Goal: Task Accomplishment & Management: Manage account settings

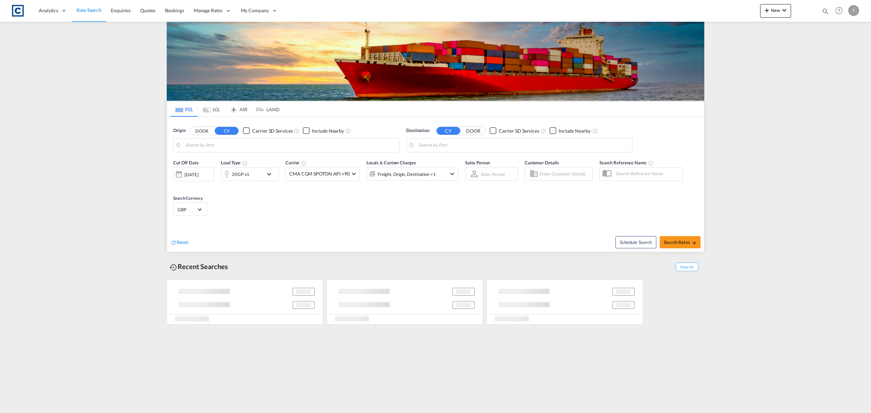
type input "GB-WR14, [GEOGRAPHIC_DATA]"
type input "Ningbo, CNNGB"
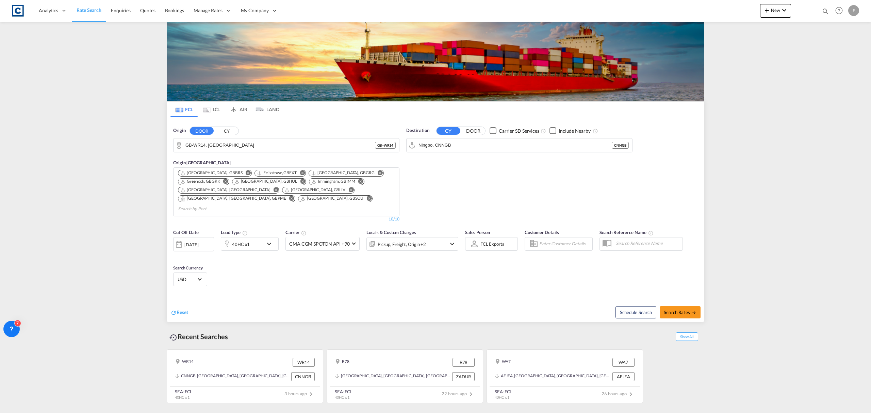
drag, startPoint x: 228, startPoint y: 131, endPoint x: 224, endPoint y: 145, distance: 14.1
click at [228, 131] on button "CY" at bounding box center [227, 131] width 24 height 8
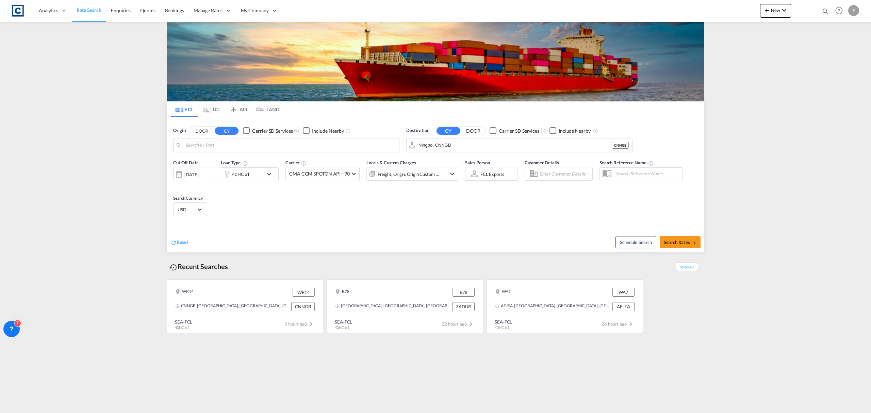
click at [220, 148] on input "Search by Port" at bounding box center [290, 145] width 210 height 10
click at [212, 187] on div "[GEOGRAPHIC_DATA] [GEOGRAPHIC_DATA] GBSOU" at bounding box center [238, 185] width 129 height 20
type input "[GEOGRAPHIC_DATA], GBSOU"
click at [466, 147] on input "Ningbo, CNNGB" at bounding box center [524, 145] width 210 height 10
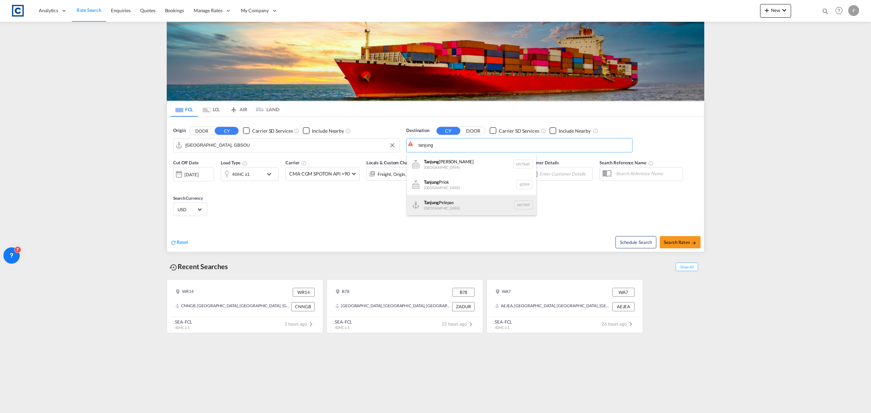
click at [461, 201] on div "Tanjung Pelepas [GEOGRAPHIC_DATA] MYTPP" at bounding box center [471, 205] width 129 height 20
type input "Tanjung Pelepas, MYTPP"
click at [248, 174] on div "40HC x1" at bounding box center [241, 174] width 18 height 10
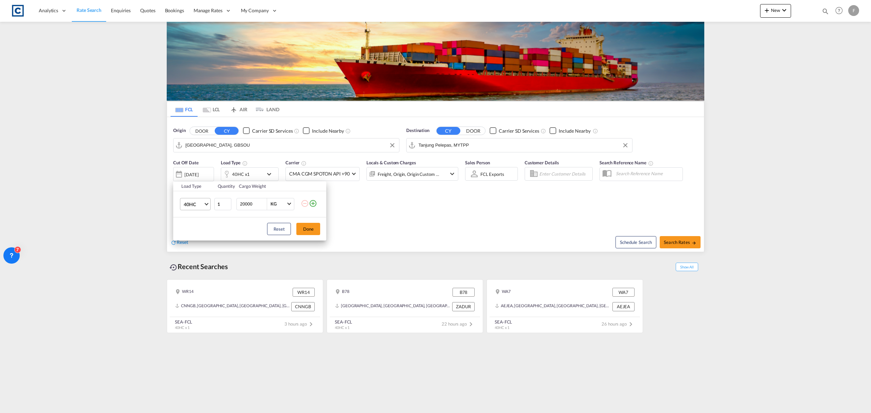
click at [194, 208] on md-select-value "40HC" at bounding box center [196, 204] width 27 height 12
click at [197, 174] on md-option "20GP" at bounding box center [201, 172] width 46 height 16
click at [306, 226] on button "Done" at bounding box center [308, 229] width 24 height 12
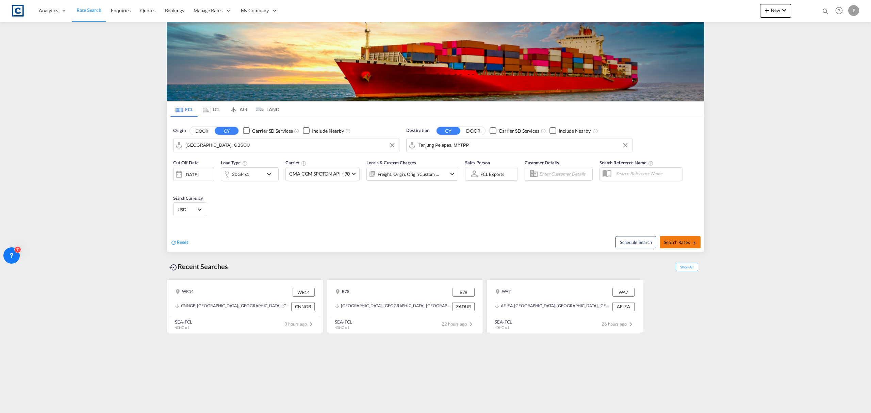
click at [683, 242] on span "Search Rates" at bounding box center [680, 242] width 33 height 5
type input "GBSOU to MYTPP / [DATE]"
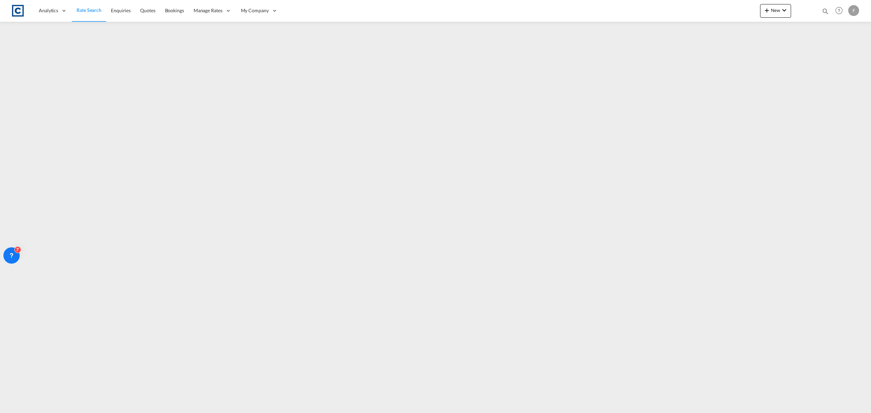
click at [93, 7] on span "Rate Search" at bounding box center [89, 10] width 25 height 7
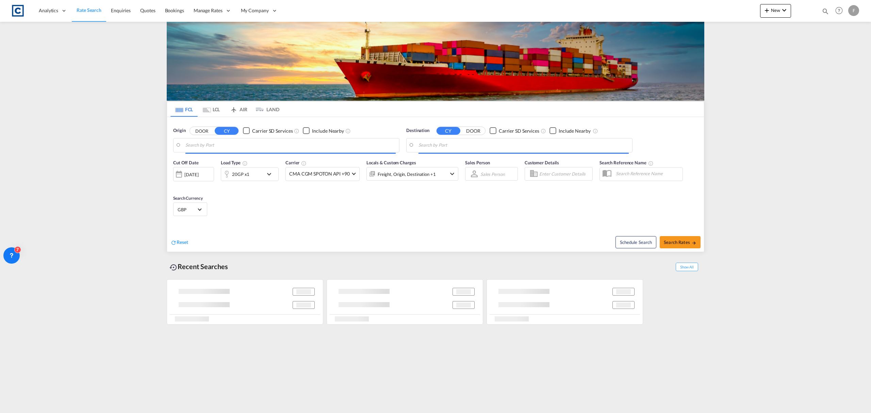
type input "[GEOGRAPHIC_DATA], GBSOU"
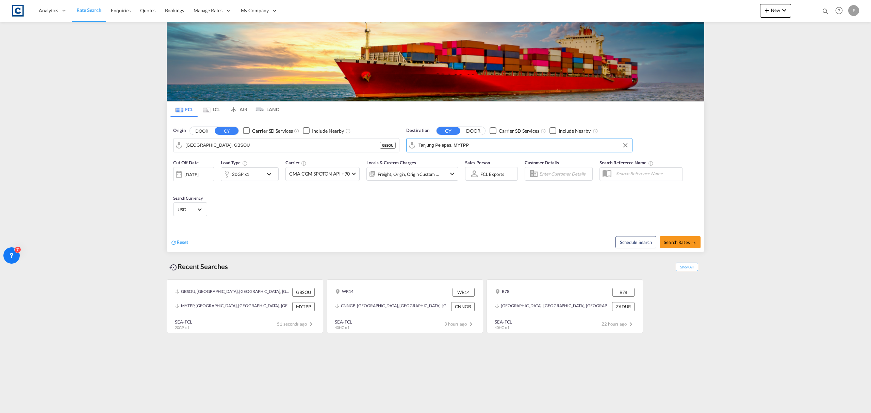
click at [448, 148] on input "Tanjung Pelepas, MYTPP" at bounding box center [524, 145] width 210 height 10
click at [441, 163] on div "[GEOGRAPHIC_DATA], [GEOGRAPHIC_DATA] MYPGU" at bounding box center [471, 164] width 129 height 20
type input "[GEOGRAPHIC_DATA], [GEOGRAPHIC_DATA], [GEOGRAPHIC_DATA]"
click at [685, 244] on span "Search Rates" at bounding box center [680, 242] width 33 height 5
type input "GBSOU to MYPGU / [DATE]"
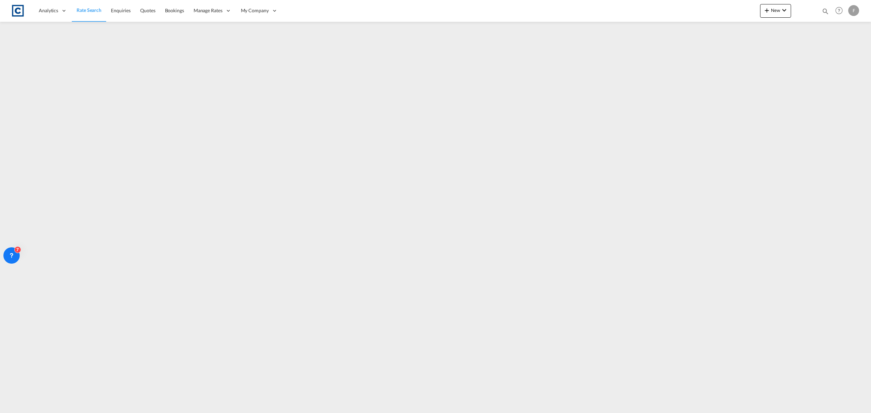
click at [828, 10] on md-icon "icon-magnify" at bounding box center [825, 10] width 7 height 7
click at [725, 12] on select "Bookings Quotes Enquiries" at bounding box center [717, 11] width 32 height 12
select select "Quotes"
click at [701, 5] on select "Bookings Quotes Enquiries" at bounding box center [717, 11] width 32 height 12
click at [757, 12] on input at bounding box center [774, 11] width 85 height 12
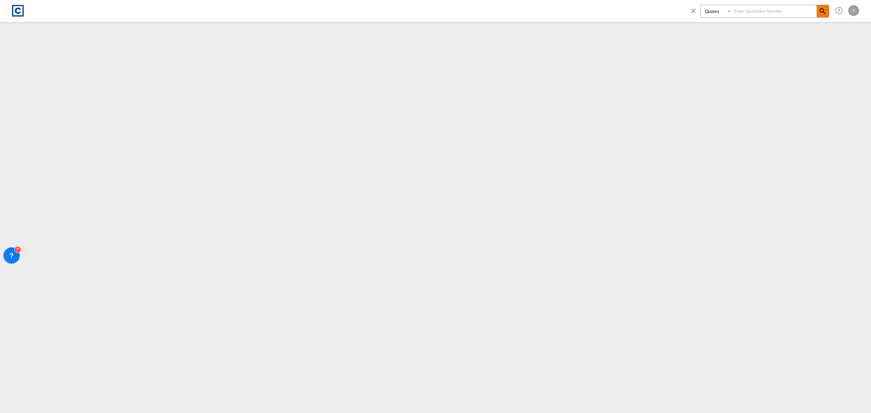
paste input "CAD000009420"
type input "CAD000009420"
click at [819, 7] on md-icon "icon-magnify" at bounding box center [823, 11] width 8 height 8
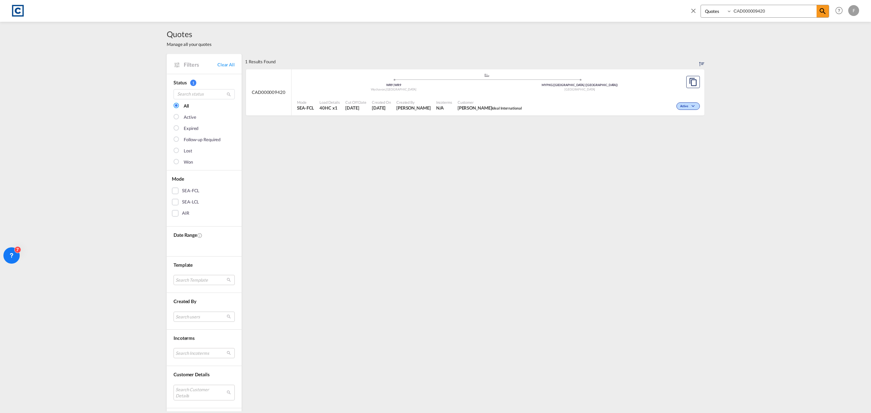
click at [690, 107] on md-icon "icon-chevron-down" at bounding box center [694, 106] width 8 height 4
click at [677, 135] on span "Won" at bounding box center [674, 135] width 17 height 7
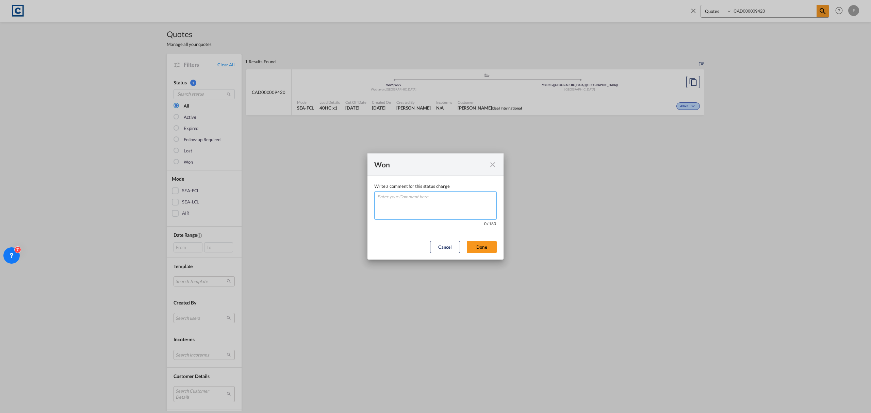
click at [440, 198] on textarea "Write a comment ..." at bounding box center [435, 205] width 123 height 29
type textarea "W"
click at [486, 248] on button "Done" at bounding box center [482, 247] width 30 height 12
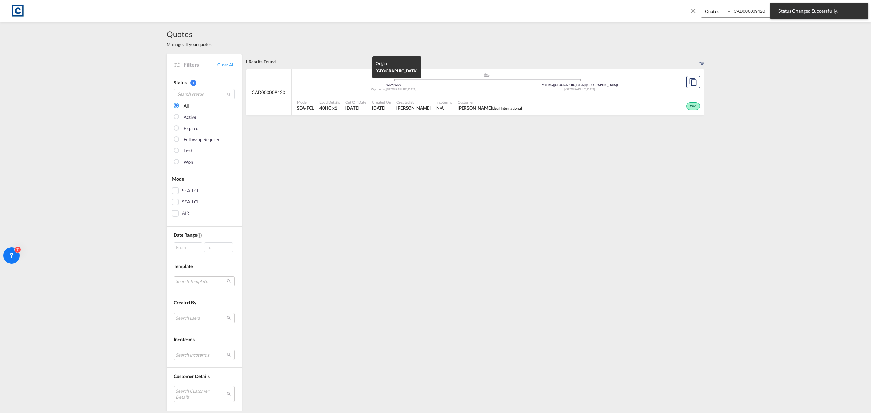
click at [351, 88] on div "Wychavon , [GEOGRAPHIC_DATA]" at bounding box center [393, 89] width 186 height 4
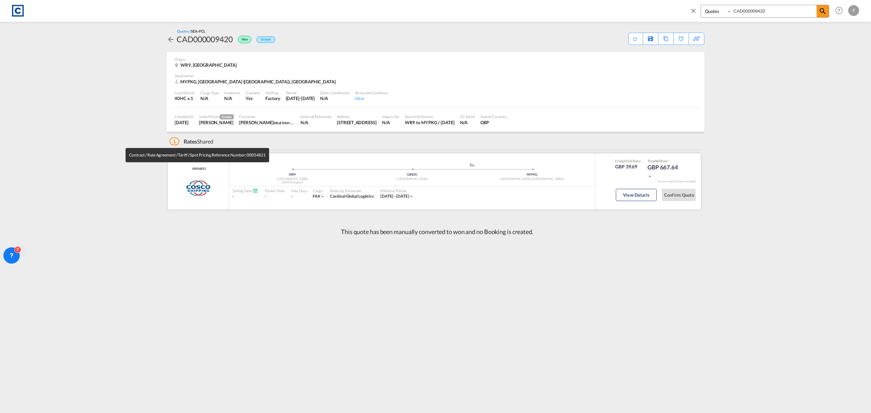
click at [199, 167] on span "00054821" at bounding box center [198, 169] width 15 height 4
copy span "00054821"
click at [647, 197] on button "View Details" at bounding box center [636, 195] width 41 height 12
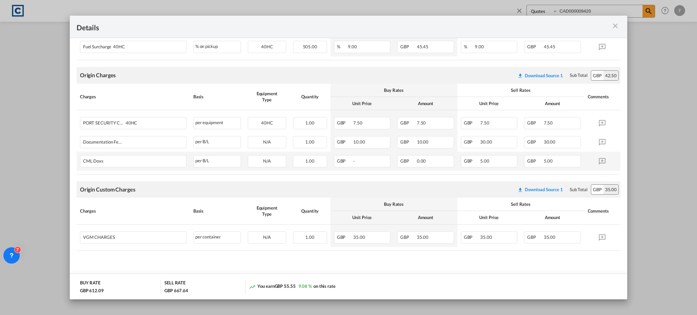
scroll to position [117, 0]
